Goal: Information Seeking & Learning: Learn about a topic

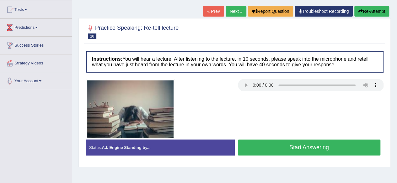
scroll to position [66, 0]
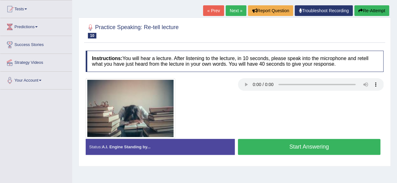
click at [255, 144] on button "Start Answering" at bounding box center [309, 147] width 143 height 16
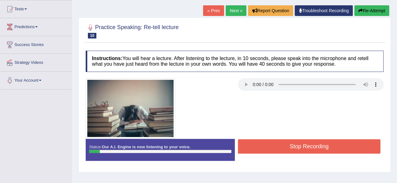
click at [255, 144] on button "Stop Recording" at bounding box center [309, 147] width 143 height 14
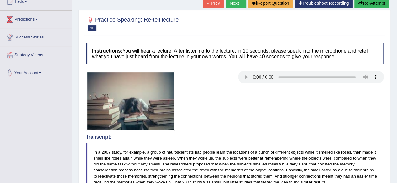
scroll to position [74, 0]
click at [235, 2] on link "Next »" at bounding box center [235, 2] width 21 height 11
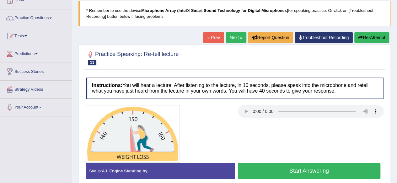
scroll to position [40, 0]
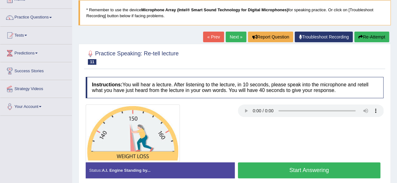
click at [234, 36] on link "Next »" at bounding box center [235, 37] width 21 height 11
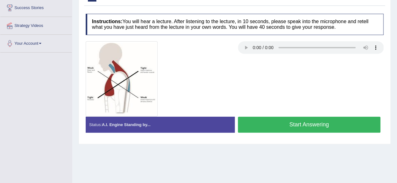
scroll to position [108, 0]
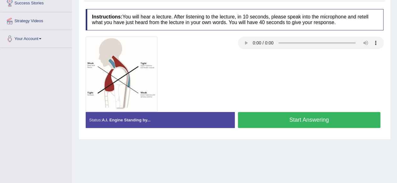
click at [185, 58] on div at bounding box center [158, 74] width 152 height 75
click at [248, 115] on button "Start Answering" at bounding box center [309, 120] width 143 height 16
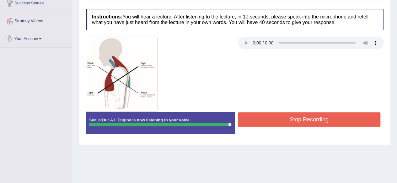
click at [248, 115] on button "Stop Recording" at bounding box center [309, 120] width 143 height 14
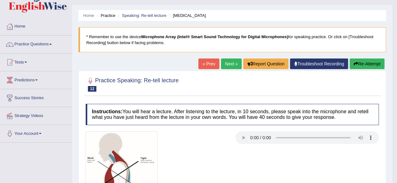
scroll to position [0, 0]
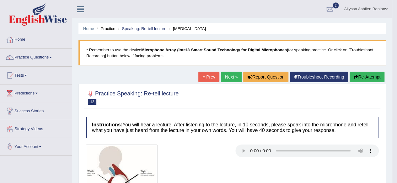
click at [230, 77] on link "Next »" at bounding box center [231, 77] width 21 height 11
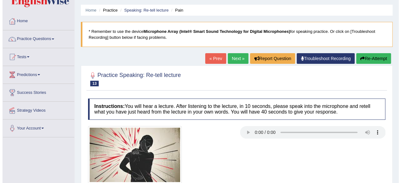
scroll to position [31, 0]
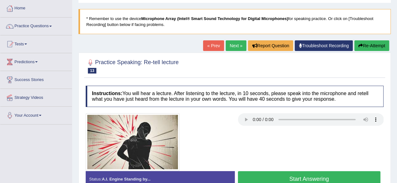
click at [267, 175] on button "Start Answering" at bounding box center [309, 180] width 143 height 16
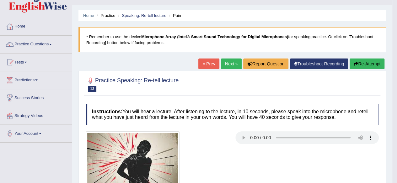
scroll to position [0, 0]
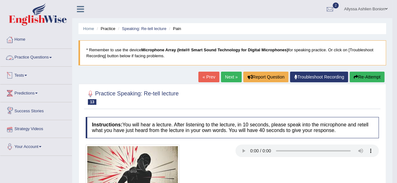
click at [41, 74] on link "Tests" at bounding box center [36, 75] width 72 height 16
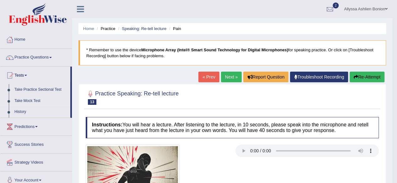
click at [29, 100] on link "Take Mock Test" at bounding box center [41, 101] width 59 height 11
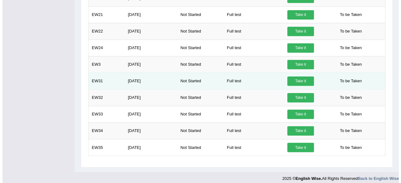
scroll to position [447, 0]
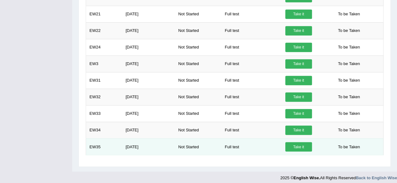
click at [288, 145] on link "Take it" at bounding box center [298, 146] width 27 height 9
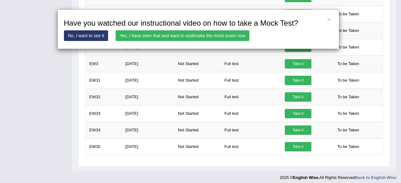
click at [200, 37] on link "Yes, I have seen that and want to undertake the mock exam now" at bounding box center [183, 35] width 134 height 11
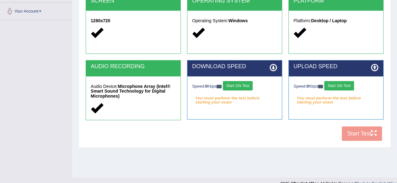
scroll to position [146, 0]
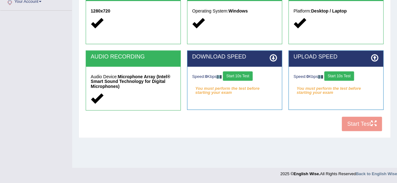
click at [248, 72] on button "Start 10s Test" at bounding box center [238, 76] width 30 height 9
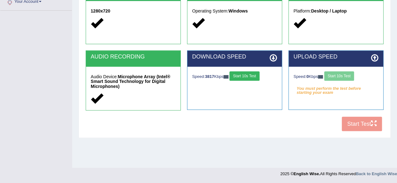
click at [336, 77] on div "Speed: 0 Kbps Start 10s Test" at bounding box center [335, 77] width 85 height 11
click at [339, 69] on div "Speed: 0 Kbps Start 10s Test You must perform the test before starting your exam" at bounding box center [336, 82] width 94 height 31
click at [340, 73] on button "Start 10s Test" at bounding box center [339, 76] width 30 height 9
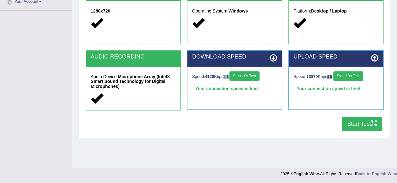
click at [358, 126] on button "Start Test" at bounding box center [362, 124] width 40 height 14
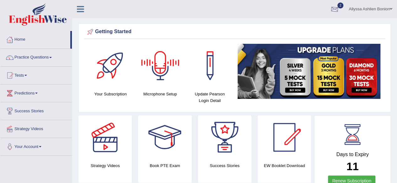
click at [337, 10] on div at bounding box center [334, 9] width 9 height 9
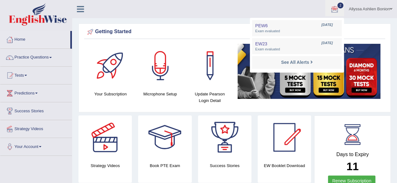
click at [304, 37] on ul "PEW6 [DATE] Exam evaluated EW23 [DATE] Exam evaluated See All Alerts" at bounding box center [297, 45] width 94 height 55
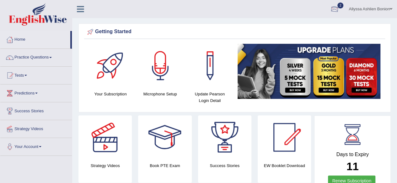
click at [330, 8] on div at bounding box center [334, 9] width 9 height 9
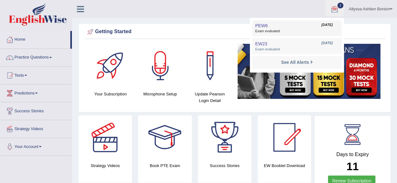
click at [306, 25] on link "PEW6 [DATE] Exam evaluated" at bounding box center [296, 28] width 87 height 13
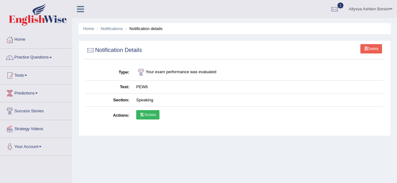
click at [155, 117] on link "Scores" at bounding box center [147, 114] width 23 height 9
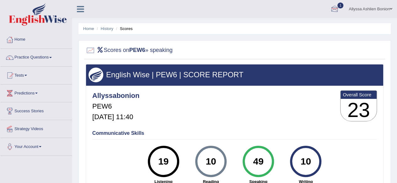
click at [335, 8] on div at bounding box center [334, 9] width 9 height 9
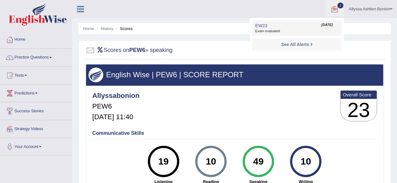
click at [294, 28] on link "EW23 Aug 19, 2025 Exam evaluated" at bounding box center [296, 28] width 87 height 13
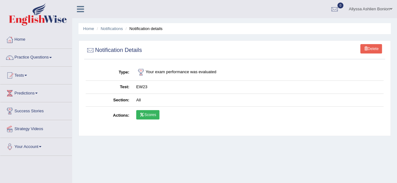
click at [149, 113] on link "Scores" at bounding box center [147, 114] width 23 height 9
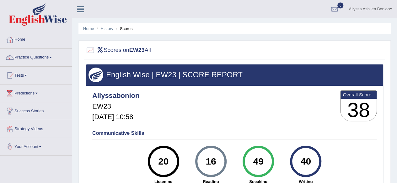
click at [24, 40] on link "Home" at bounding box center [36, 39] width 72 height 16
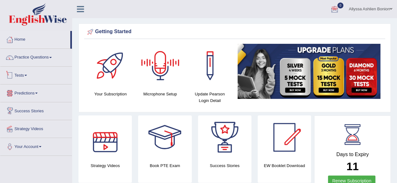
click at [33, 76] on link "Tests" at bounding box center [36, 75] width 72 height 16
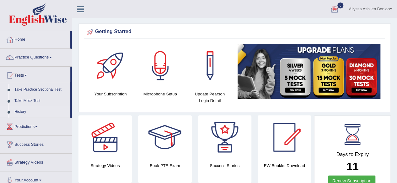
click at [21, 110] on link "History" at bounding box center [41, 112] width 59 height 11
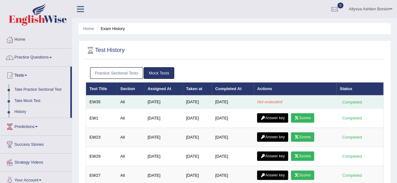
click at [269, 100] on em "Not evaluated" at bounding box center [269, 102] width 25 height 5
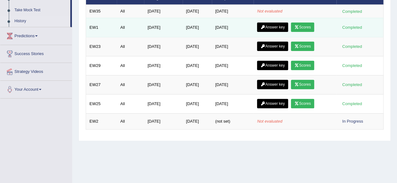
scroll to position [88, 0]
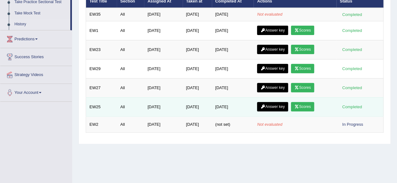
click at [303, 103] on link "Scores" at bounding box center [302, 106] width 23 height 9
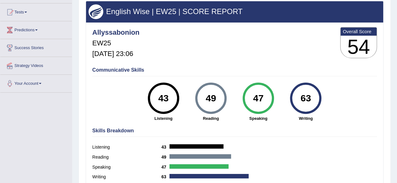
scroll to position [69, 0]
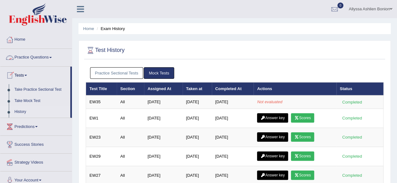
click at [26, 57] on link "Practice Questions" at bounding box center [36, 57] width 72 height 16
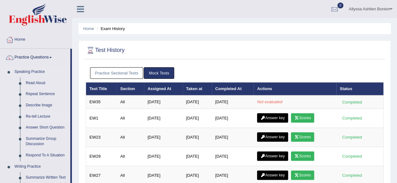
click at [39, 116] on link "Re-tell Lecture" at bounding box center [46, 116] width 47 height 11
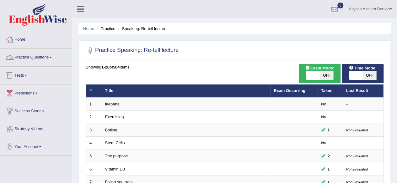
click at [14, 78] on link "Tests" at bounding box center [36, 75] width 72 height 16
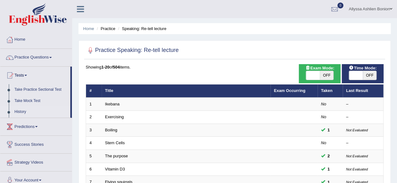
click at [20, 114] on link "History" at bounding box center [41, 112] width 59 height 11
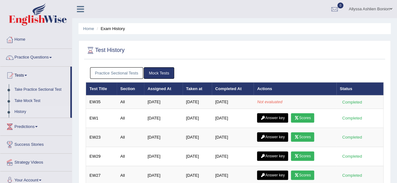
click at [157, 73] on link "Mock Tests" at bounding box center [159, 73] width 30 height 12
click at [127, 74] on link "Practice Sectional Tests" at bounding box center [116, 73] width 53 height 12
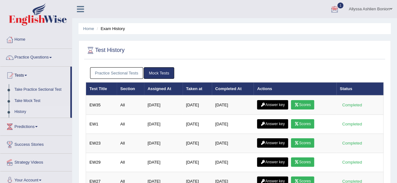
click at [331, 8] on div at bounding box center [334, 9] width 9 height 9
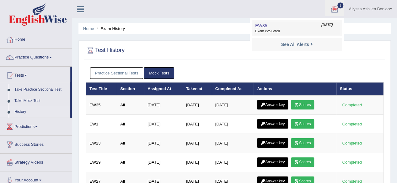
click at [307, 28] on link "EW35 [DATE] Exam evaluated" at bounding box center [296, 28] width 87 height 13
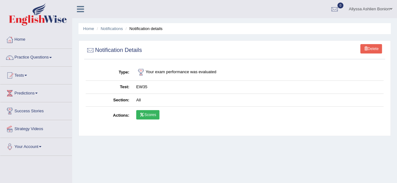
click at [153, 116] on link "Scores" at bounding box center [147, 114] width 23 height 9
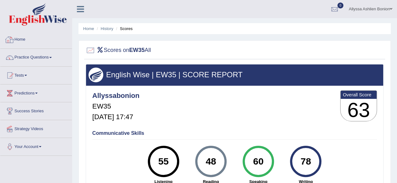
click at [29, 45] on link "Home" at bounding box center [36, 39] width 72 height 16
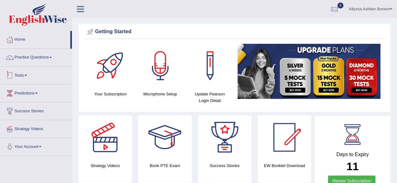
click at [18, 75] on link "Tests" at bounding box center [36, 75] width 72 height 16
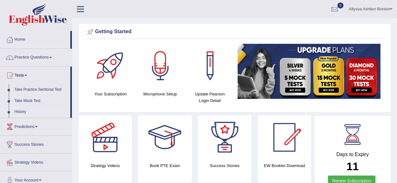
click at [24, 109] on link "History" at bounding box center [41, 112] width 59 height 11
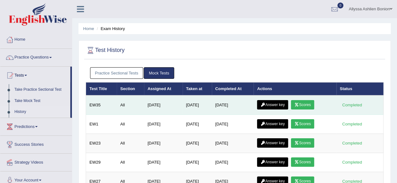
click at [272, 103] on link "Answer key" at bounding box center [272, 104] width 31 height 9
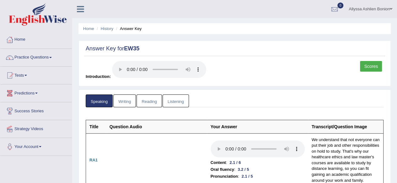
click at [149, 98] on link "Reading" at bounding box center [148, 101] width 25 height 13
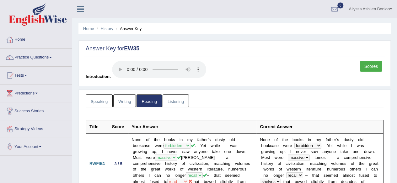
click at [118, 102] on link "Writing" at bounding box center [124, 101] width 23 height 13
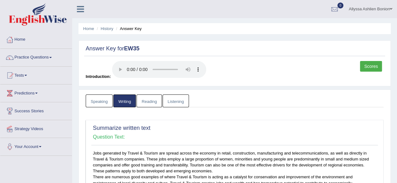
click at [167, 99] on link "Listening" at bounding box center [175, 101] width 26 height 13
